Goal: Task Accomplishment & Management: Complete application form

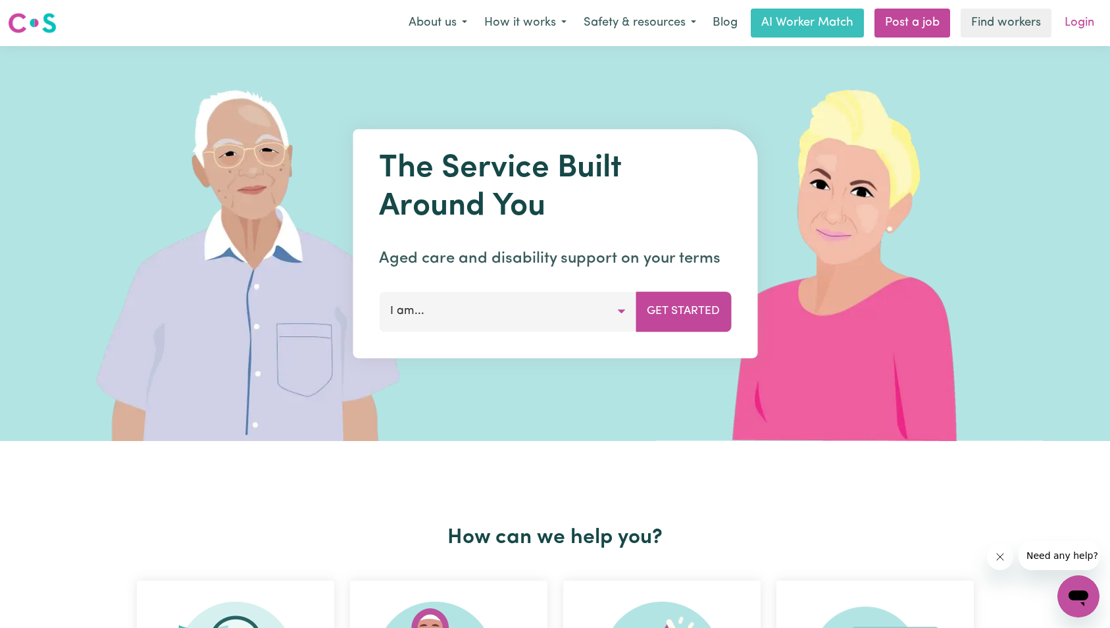
click at [1095, 28] on link "Login" at bounding box center [1079, 23] width 45 height 29
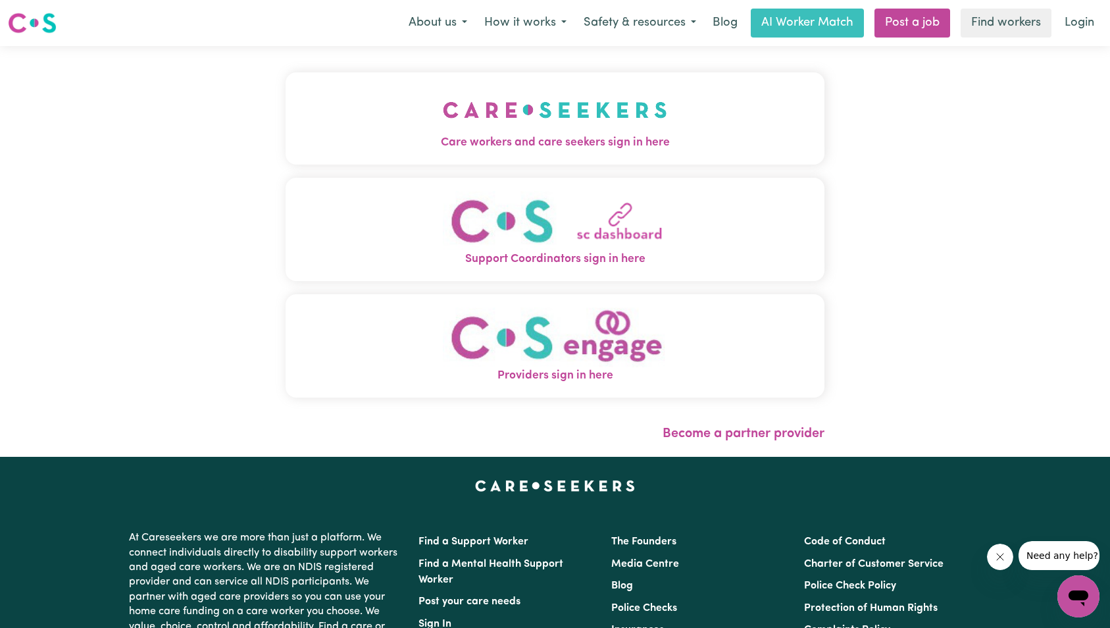
click at [443, 134] on img "Care workers and care seekers sign in here" at bounding box center [555, 110] width 224 height 49
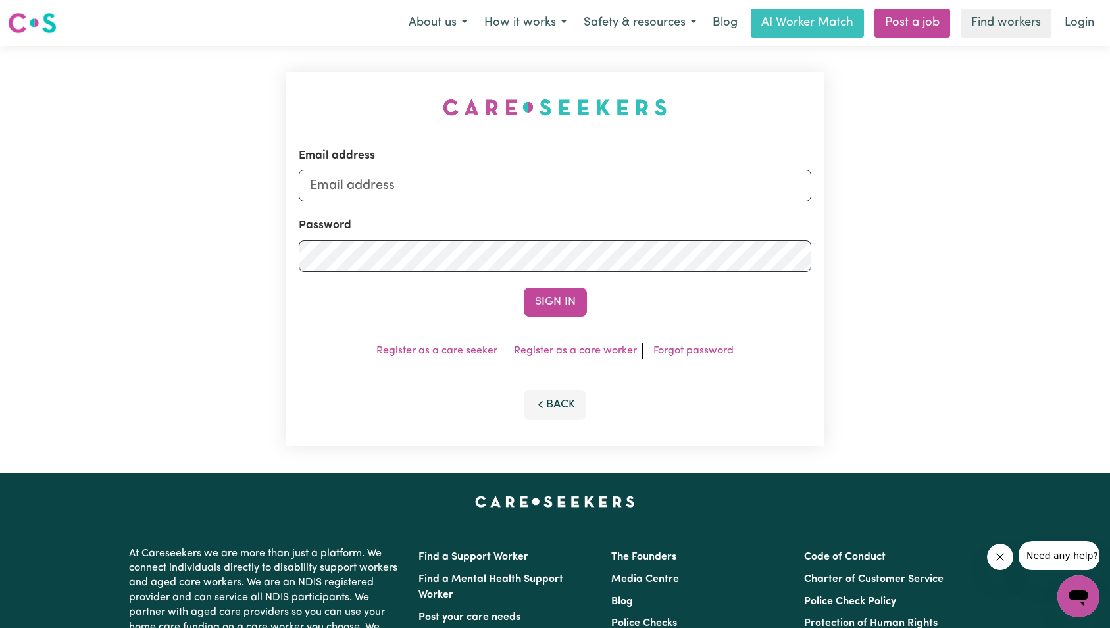
click at [584, 202] on form "Email address Password Sign In" at bounding box center [555, 231] width 513 height 169
click at [586, 192] on input "Email address" at bounding box center [555, 186] width 513 height 32
type input "superuser~[EMAIL_ADDRESS][DOMAIN_NAME]"
click at [541, 293] on button "Sign In" at bounding box center [555, 302] width 63 height 29
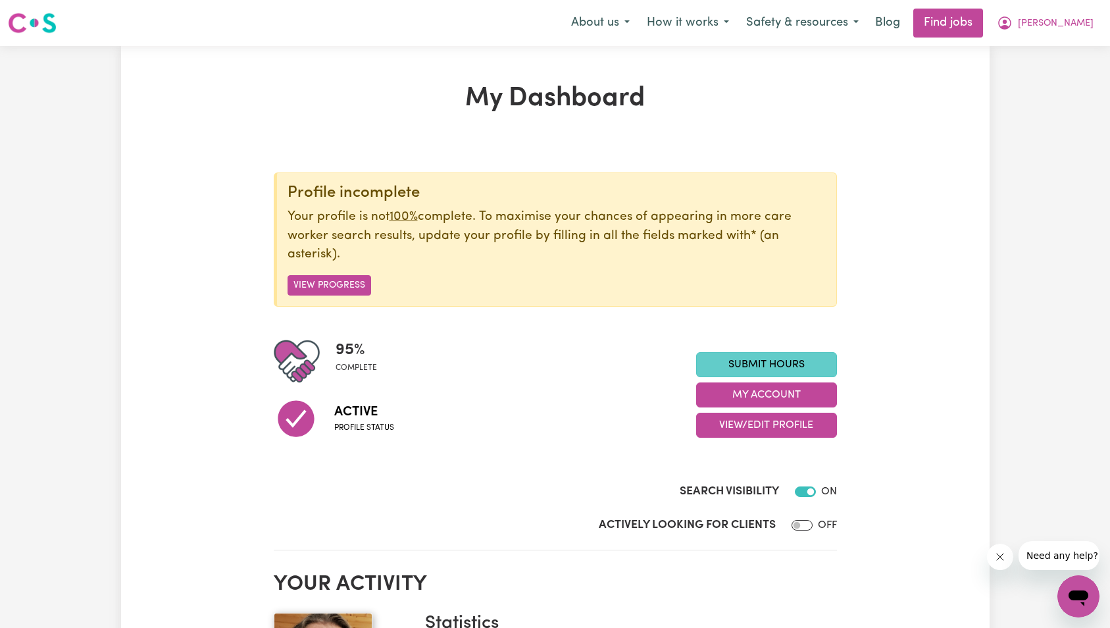
click at [778, 364] on link "Submit Hours" at bounding box center [766, 364] width 141 height 25
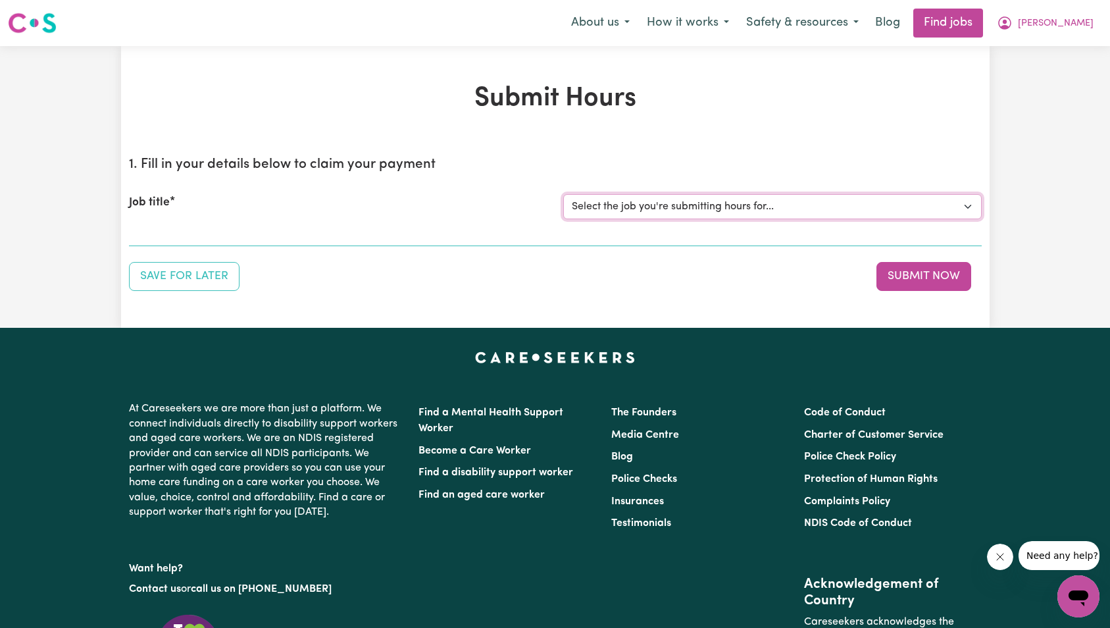
click at [780, 204] on select "Select the job you're submitting hours for... [Kai-Cee Hind] Support Worker Req…" at bounding box center [772, 206] width 418 height 25
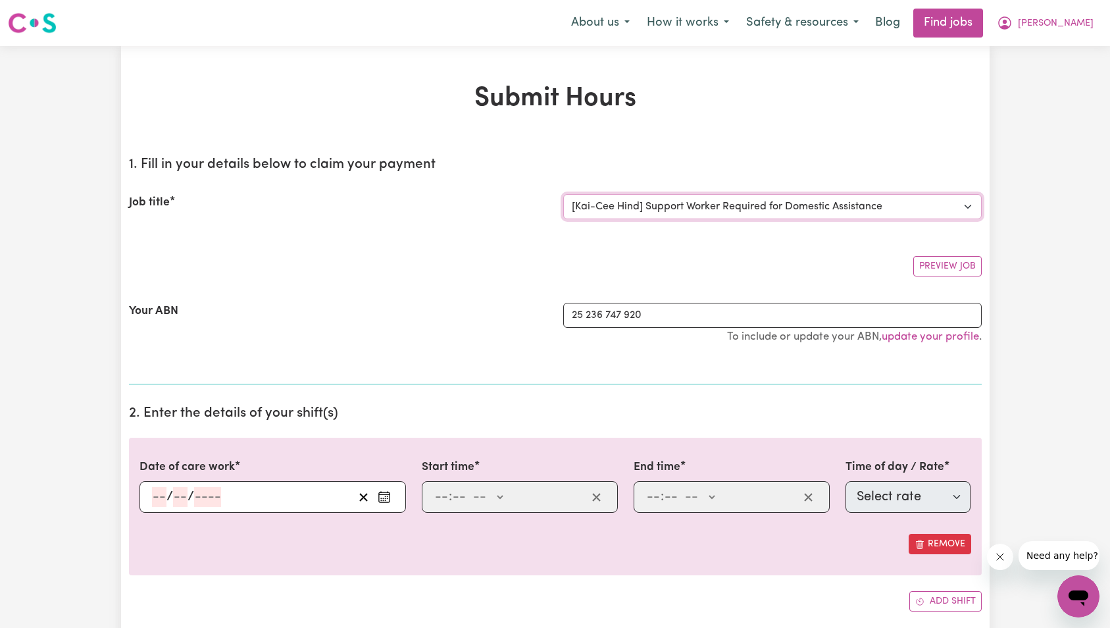
click at [772, 206] on select "Select the job you're submitting hours for... [Kai-Cee Hind] Support Worker Req…" at bounding box center [772, 206] width 418 height 25
select select "13279"
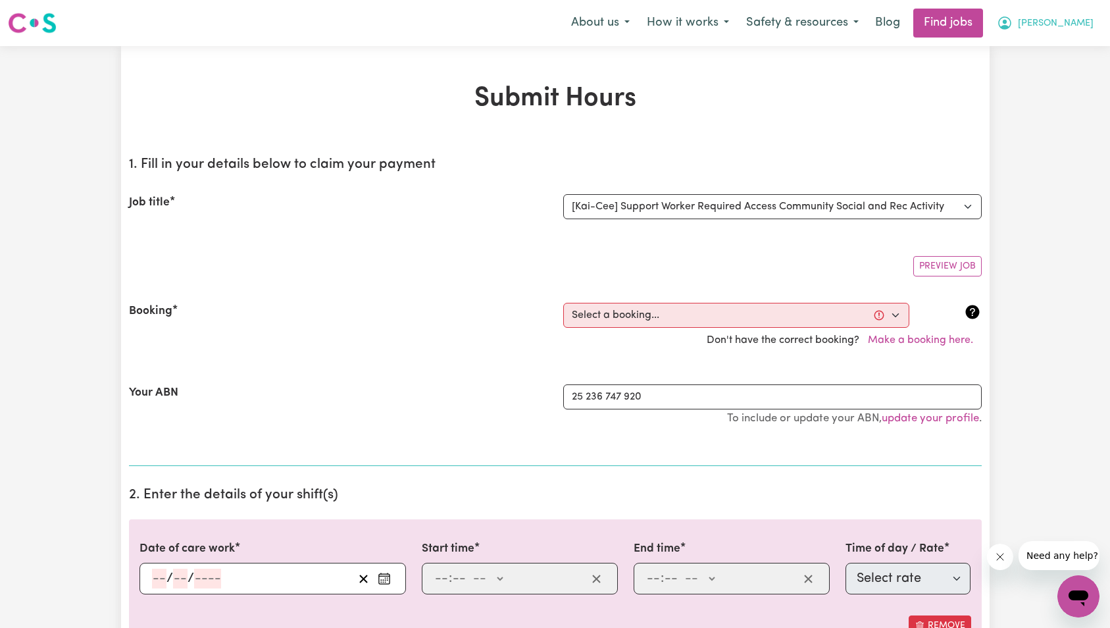
click at [1074, 28] on span "[PERSON_NAME]" at bounding box center [1056, 23] width 76 height 14
click at [799, 322] on select "Select a booking... [DATE] 09:00am to 02:00pm (RECURRING) [DATE] 09:00am to 02:…" at bounding box center [736, 315] width 346 height 25
select select "355186"
type input "[DATE]"
type input "10"
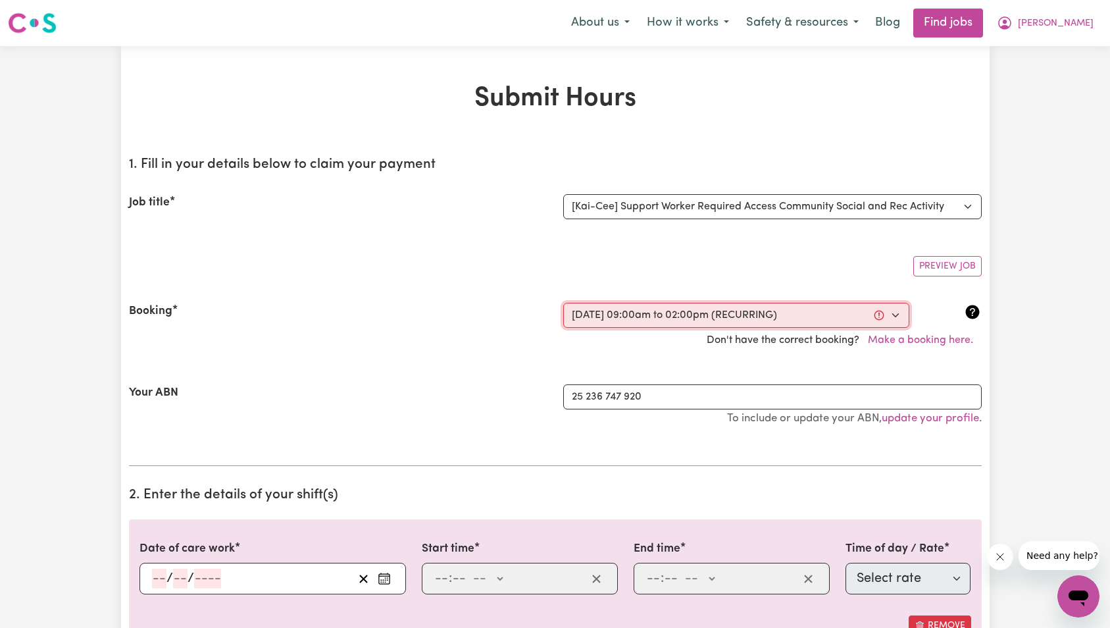
type input "10"
type input "2025"
type input "09:00"
type input "9"
type input "0"
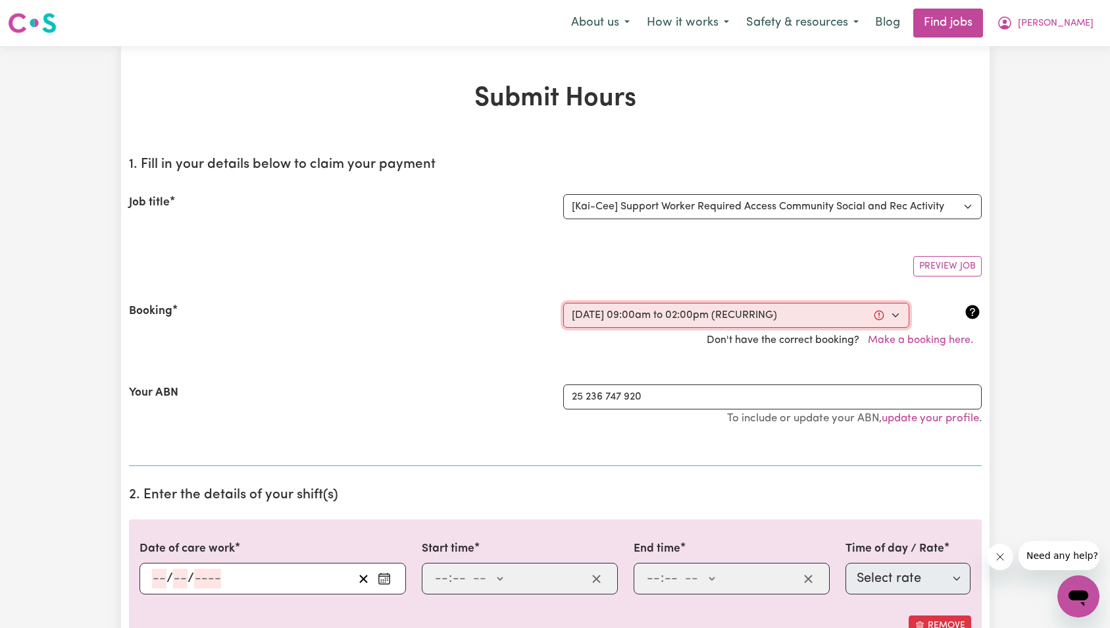
select select "am"
type input "14:00"
type input "2"
type input "0"
select select "pm"
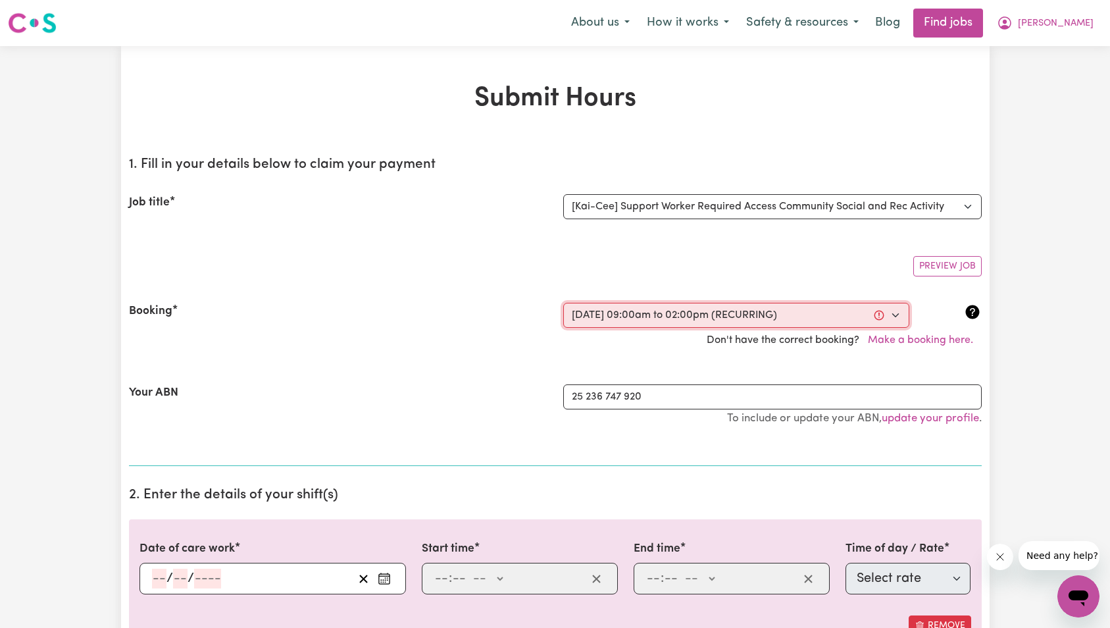
select select "63213"
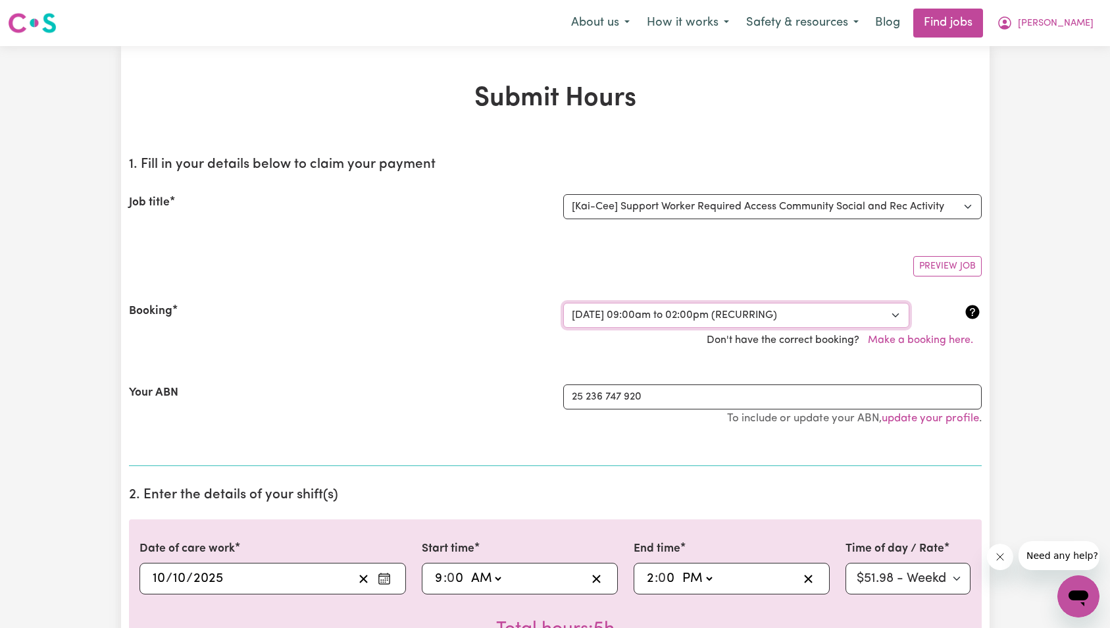
scroll to position [95, 0]
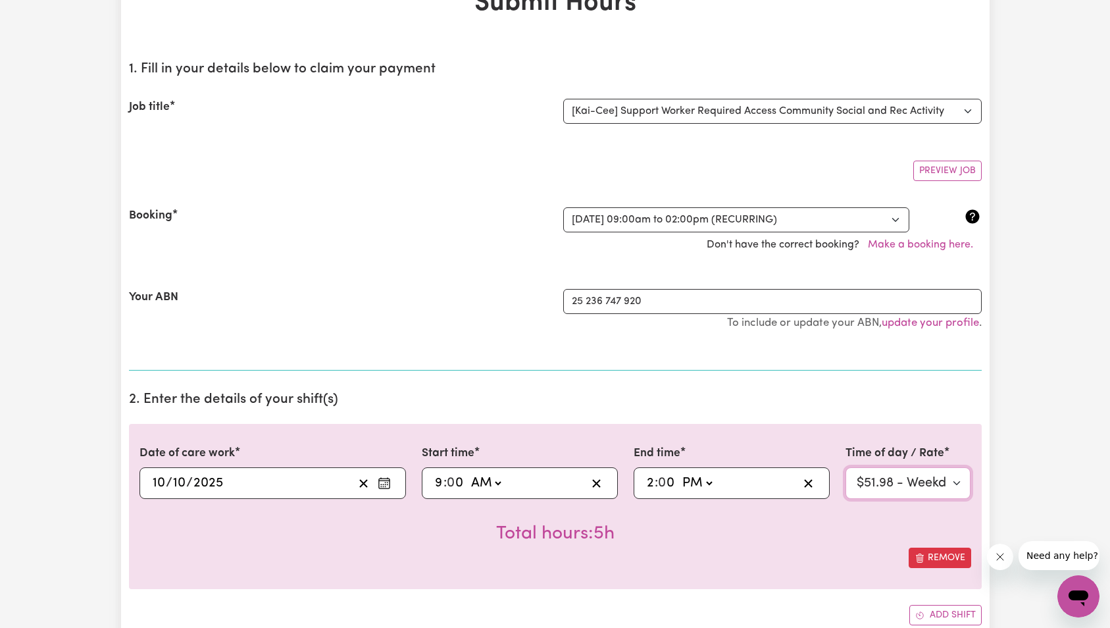
click at [932, 488] on select "Select rate $51.98 - Weekday Daytime - Assistance with Self Care Activities - S…" at bounding box center [908, 483] width 126 height 32
